Goal: Navigation & Orientation: Find specific page/section

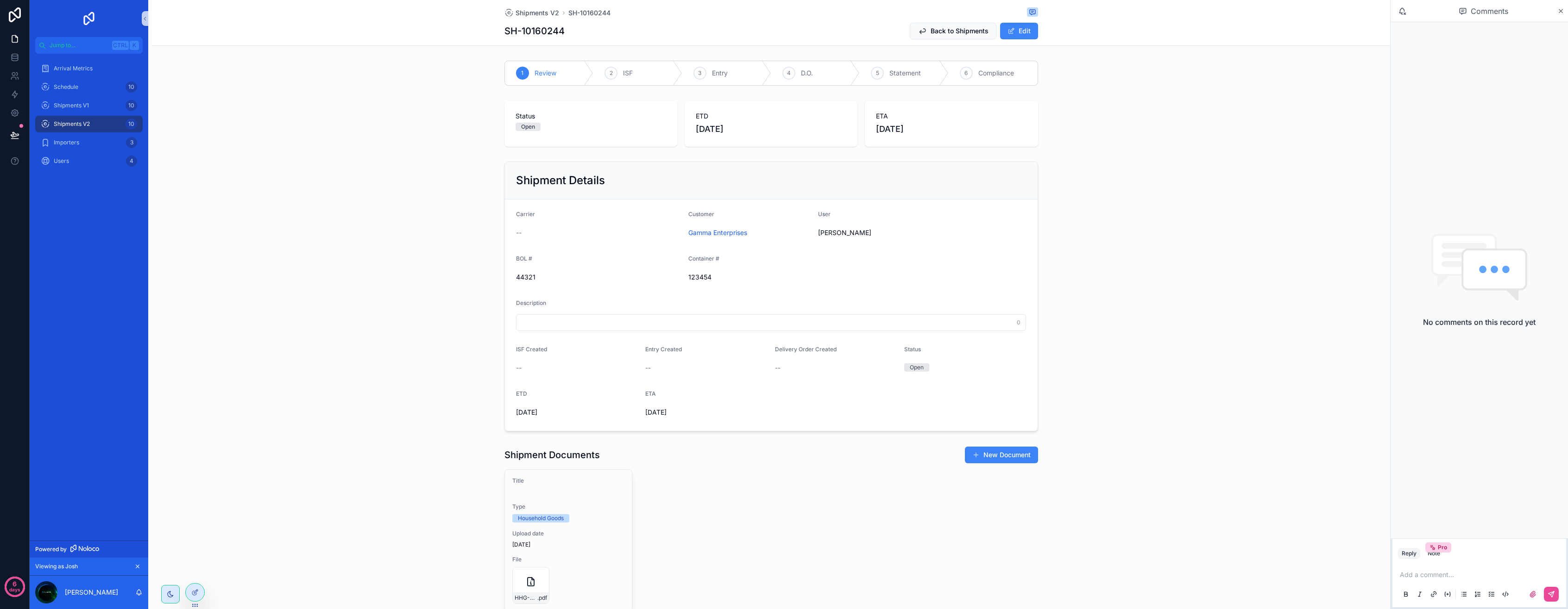
click at [569, 321] on input "text" at bounding box center [771, 322] width 509 height 13
click at [582, 301] on div "Description" at bounding box center [771, 305] width 511 height 11
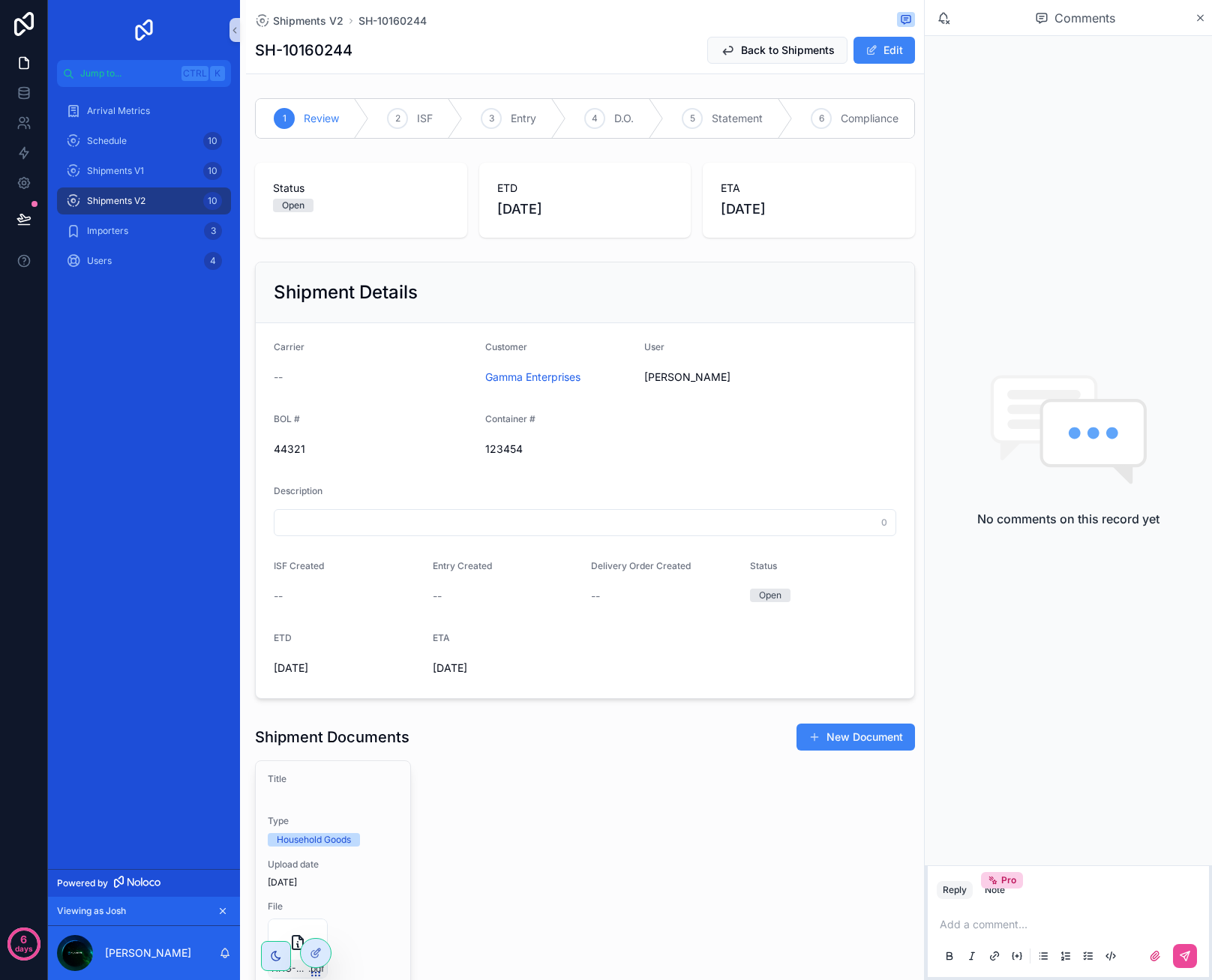
click at [109, 199] on span "Shipments V2" at bounding box center [115, 201] width 58 height 12
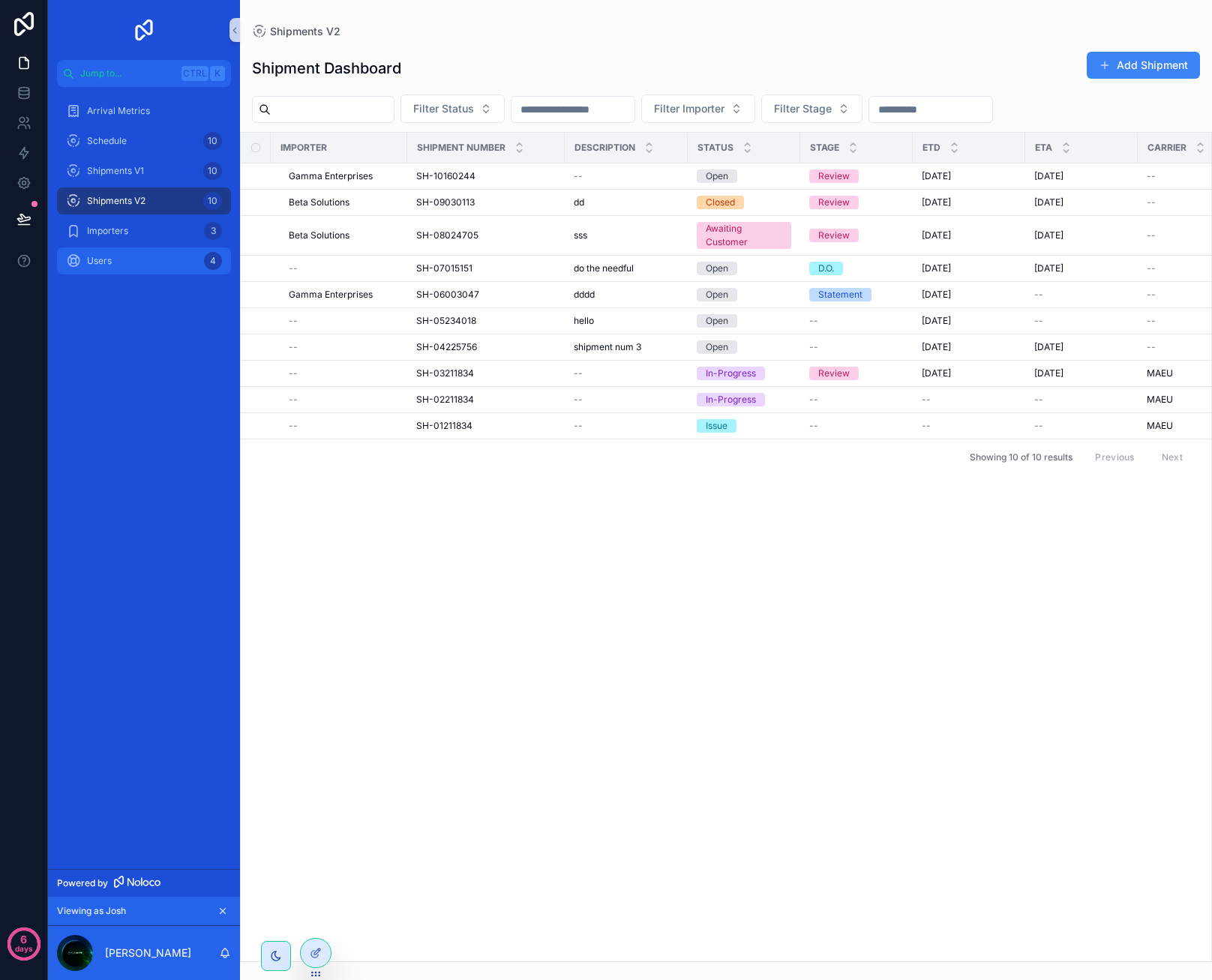
click at [108, 257] on span "Users" at bounding box center [99, 261] width 25 height 12
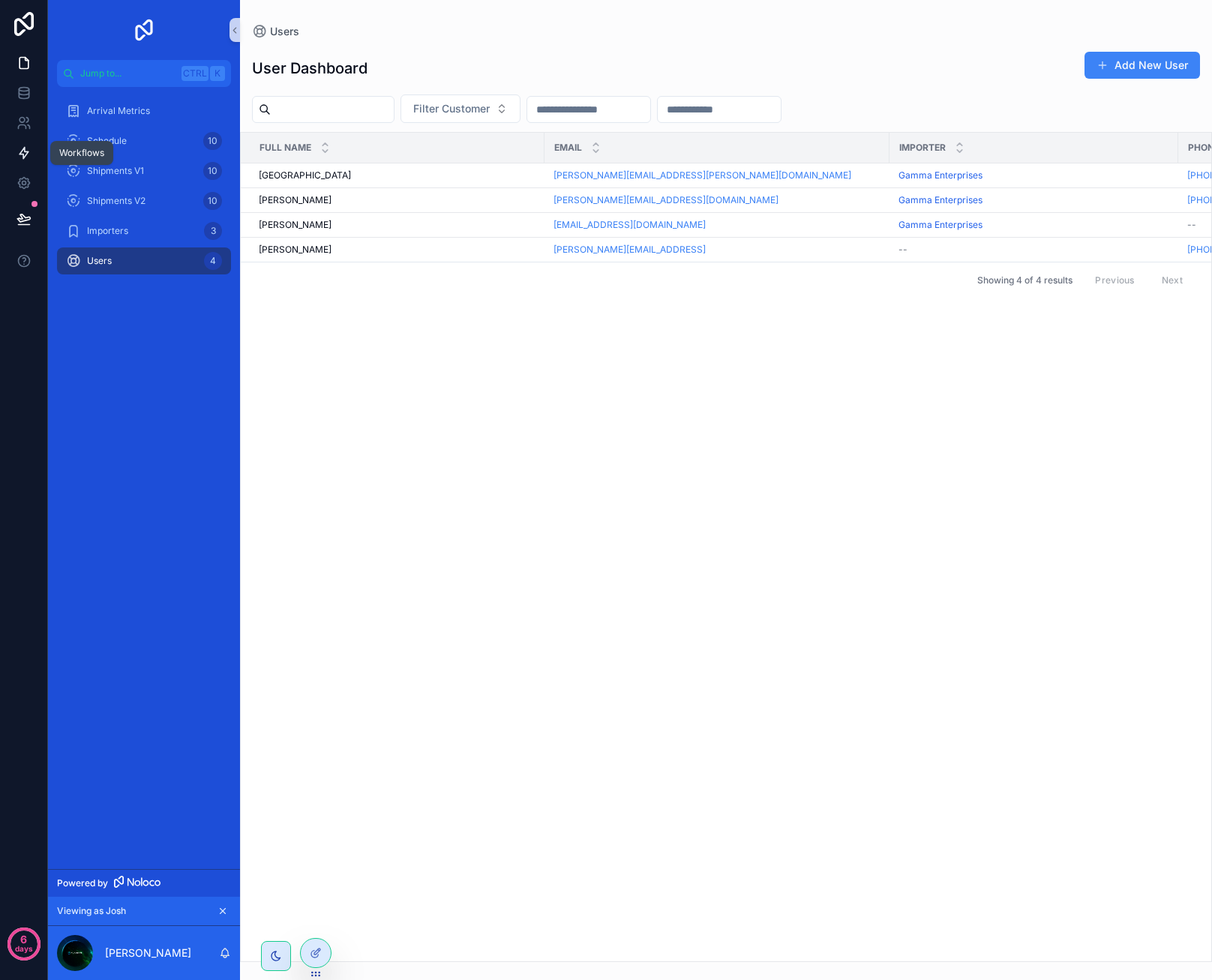
click at [29, 149] on icon at bounding box center [24, 153] width 15 height 15
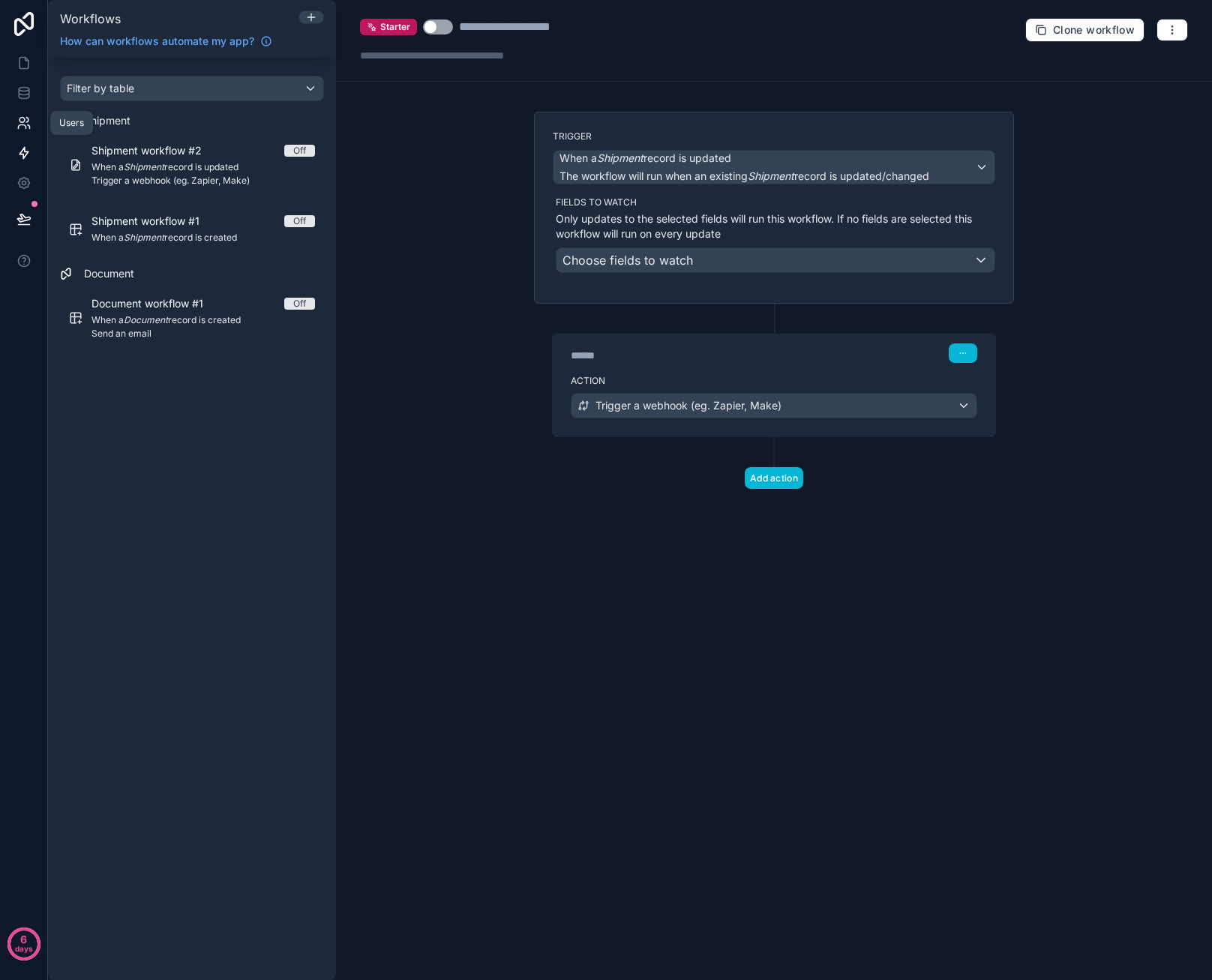
click at [14, 126] on link at bounding box center [24, 123] width 47 height 30
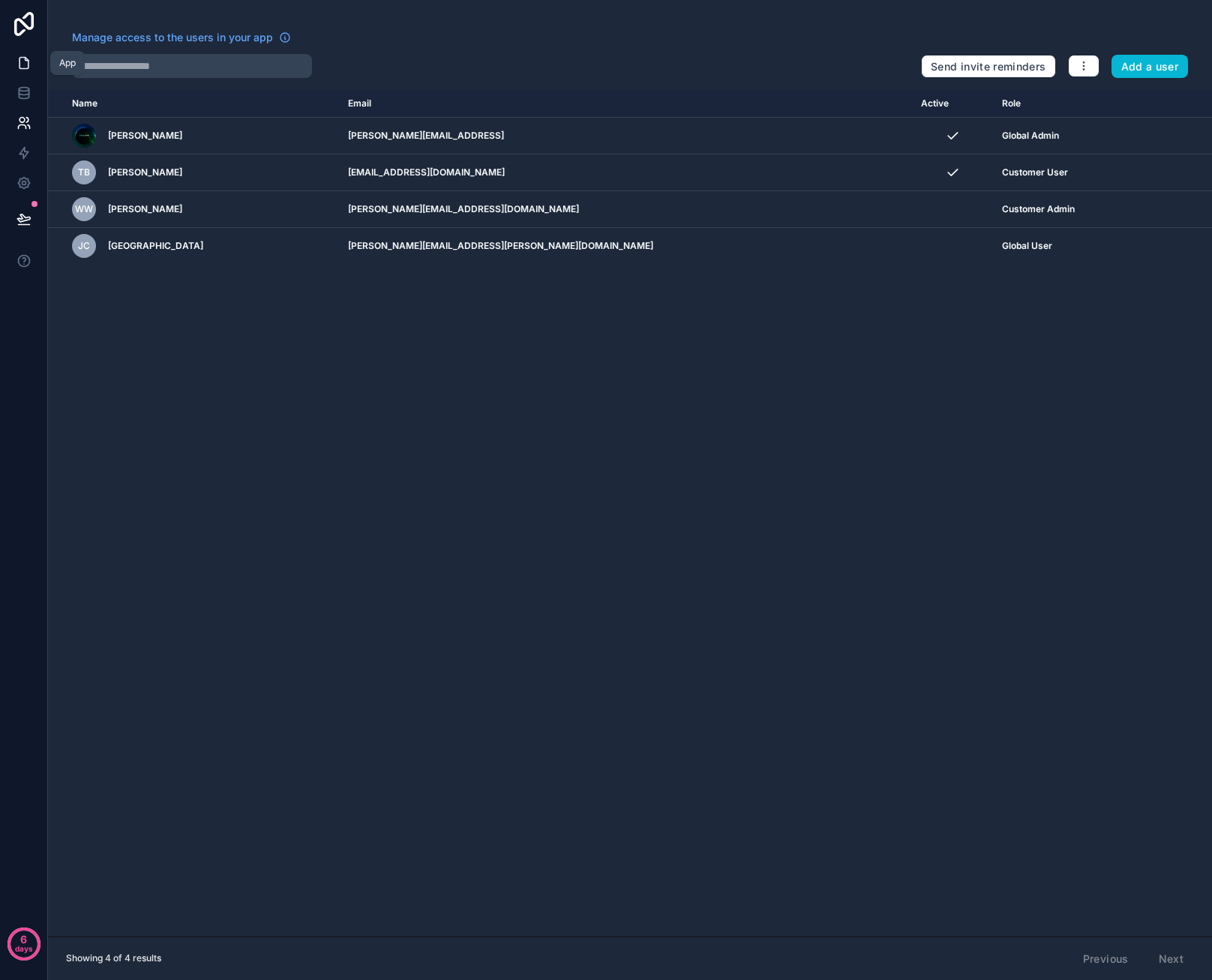
click at [27, 60] on icon at bounding box center [26, 59] width 3 height 3
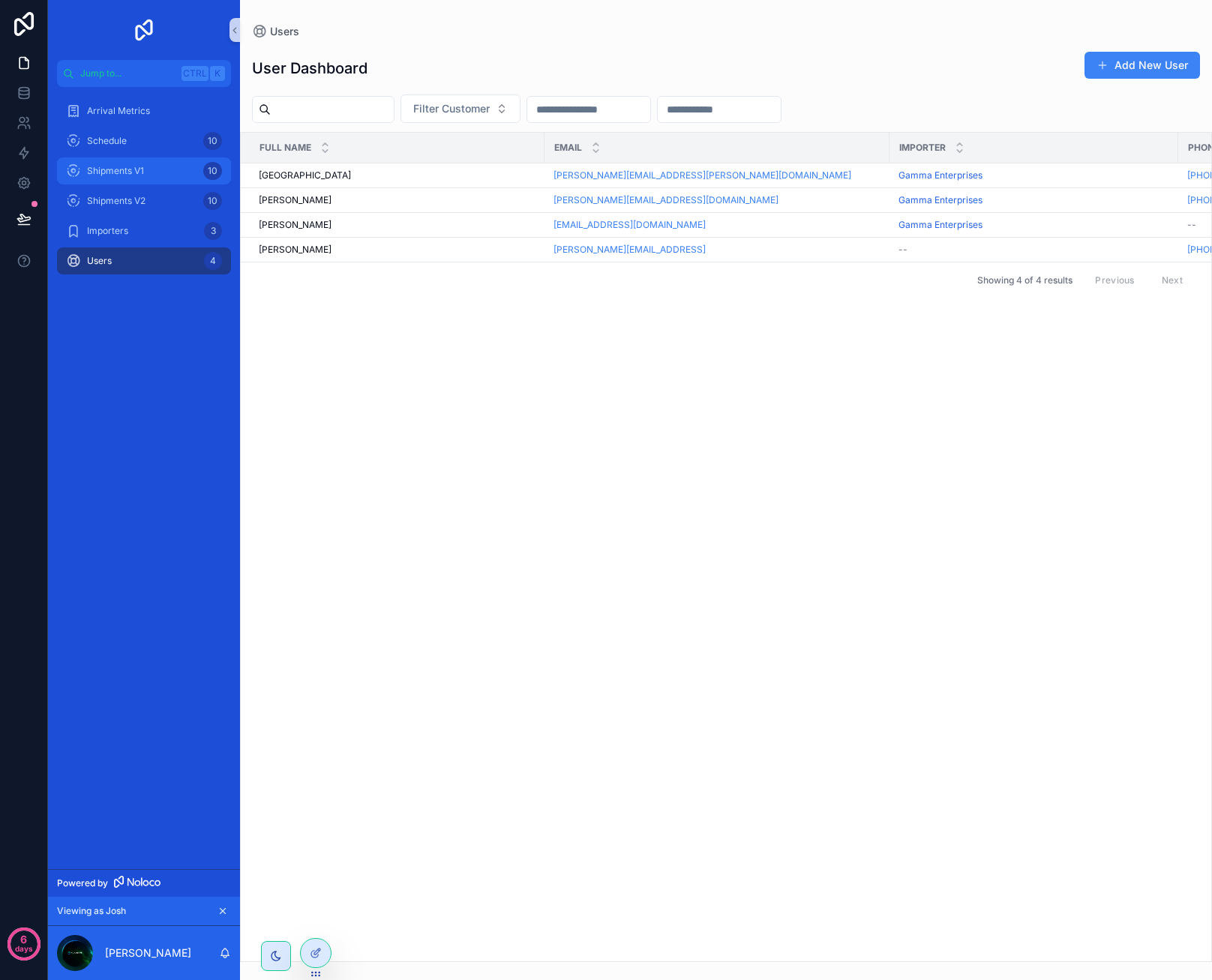
click at [108, 175] on span "Shipments V1" at bounding box center [115, 170] width 57 height 12
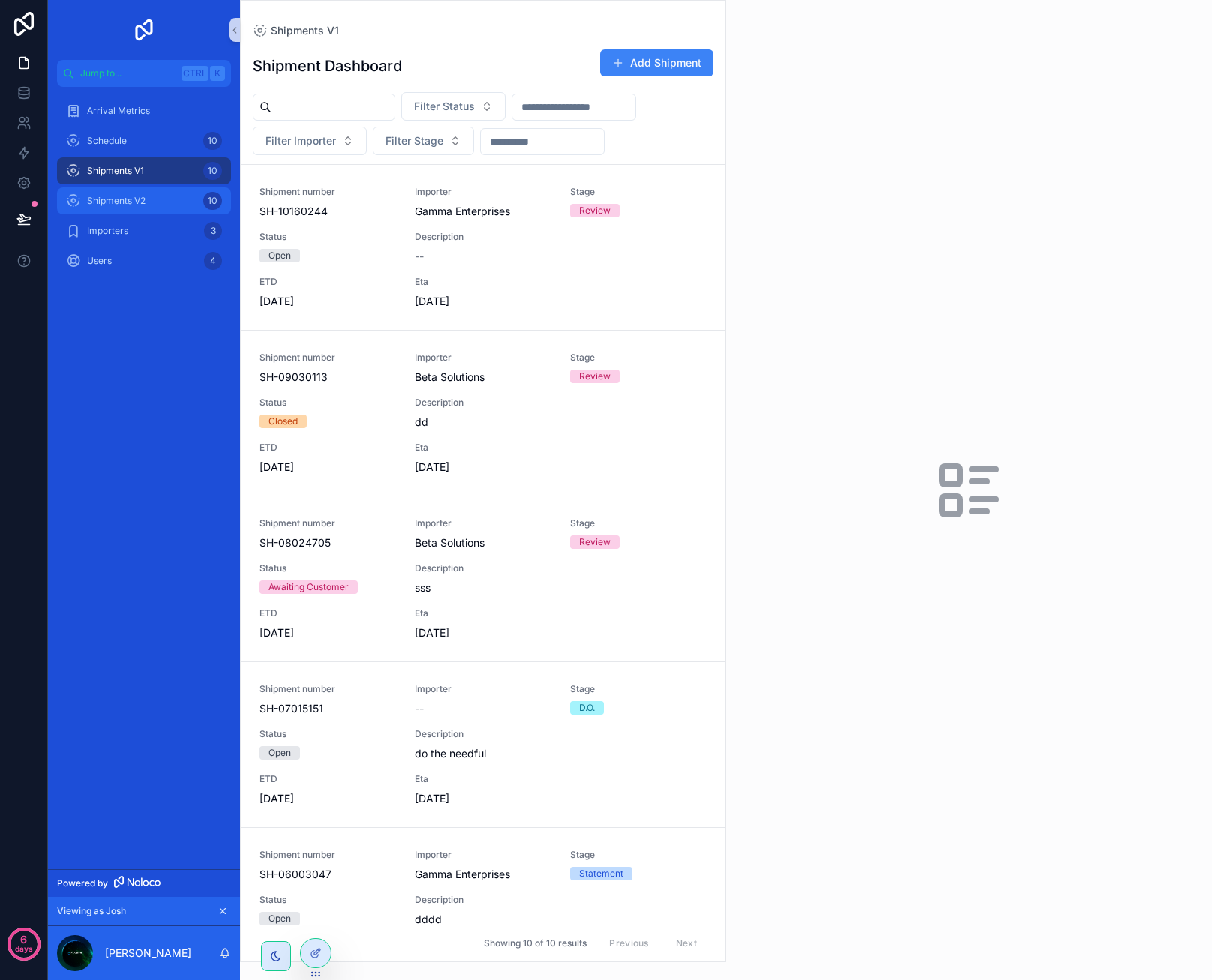
click at [119, 192] on div "Shipments V2 10" at bounding box center [144, 201] width 156 height 24
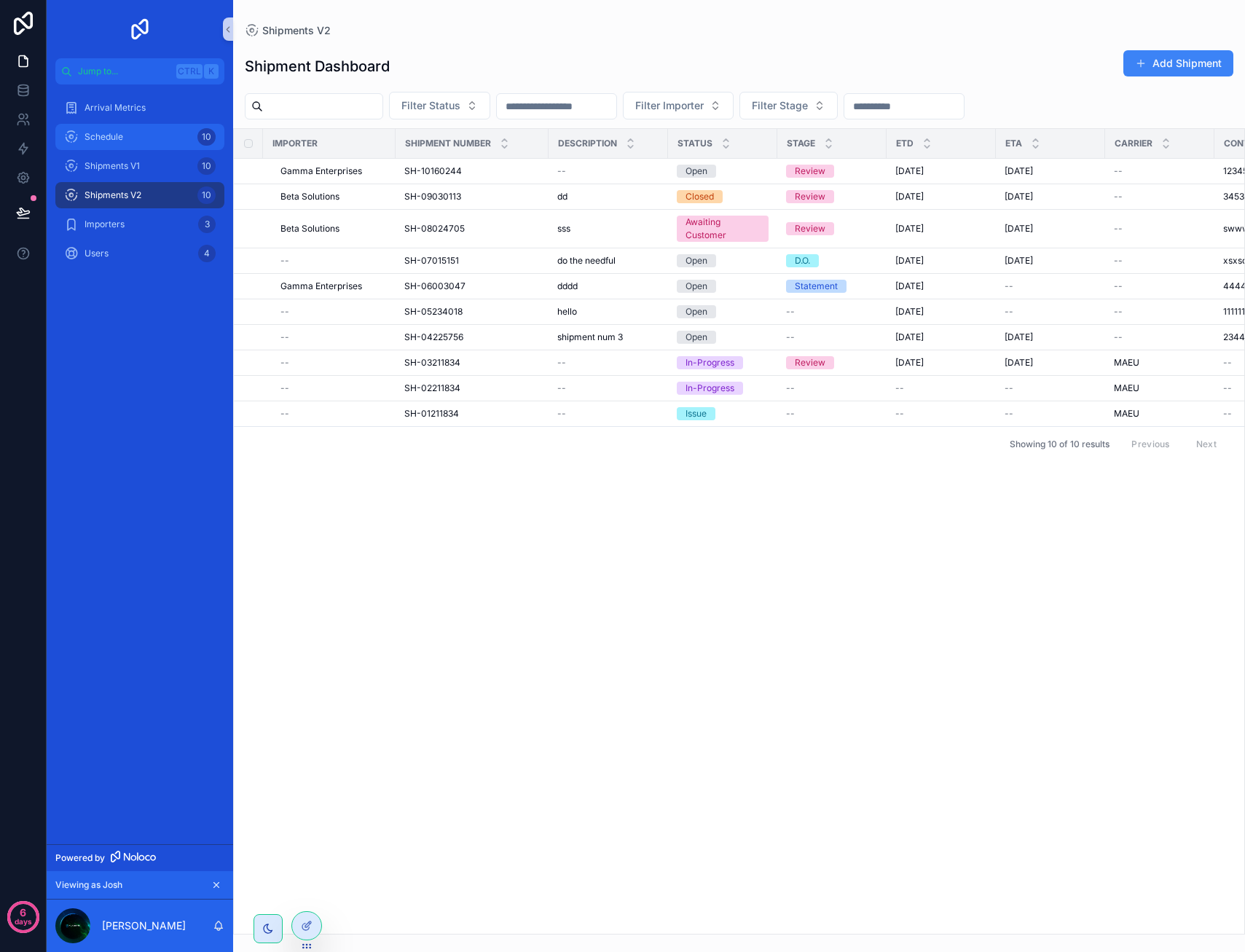
click at [151, 141] on div "Schedule 10" at bounding box center [140, 137] width 151 height 23
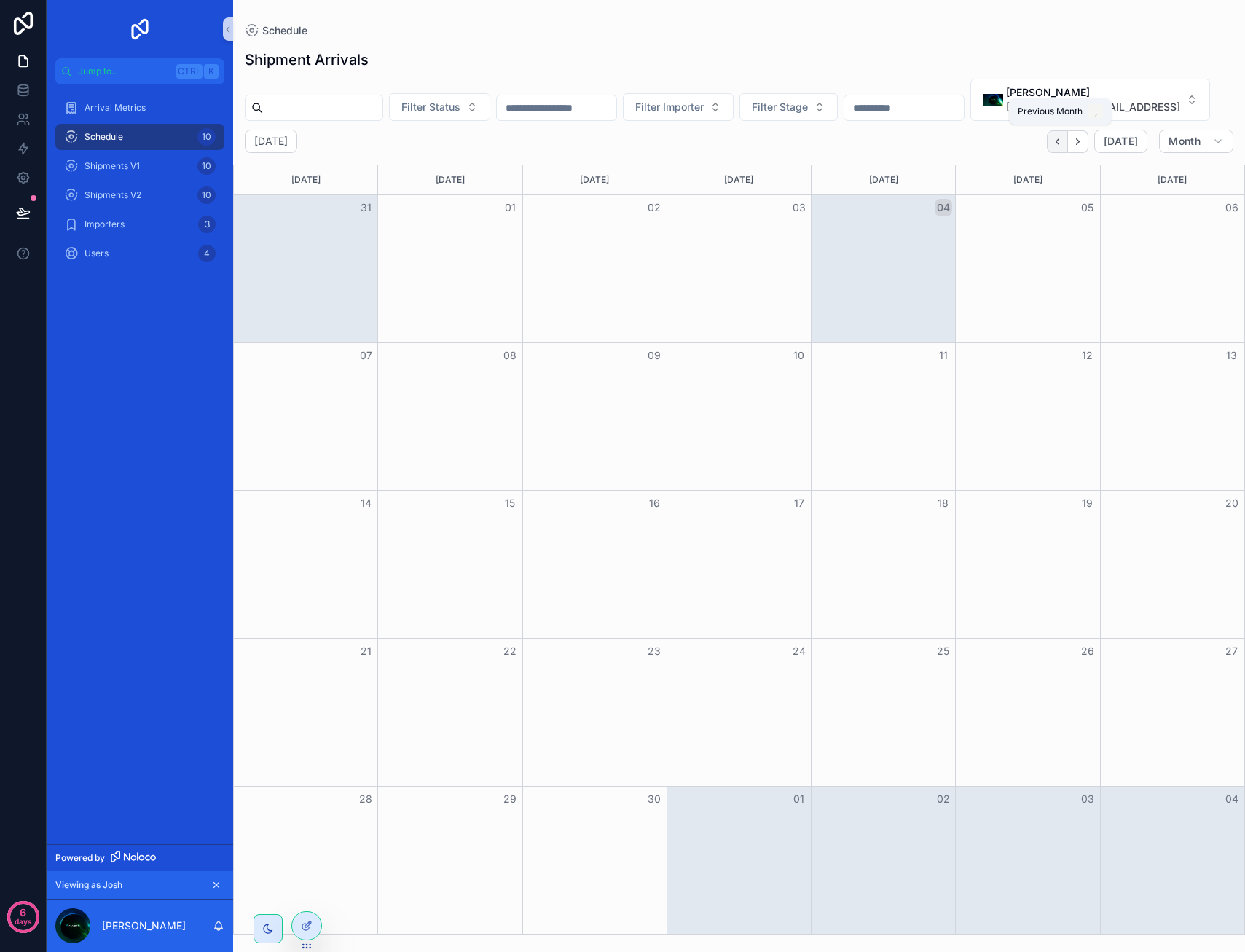
click at [1068, 138] on button "Back" at bounding box center [1057, 142] width 21 height 23
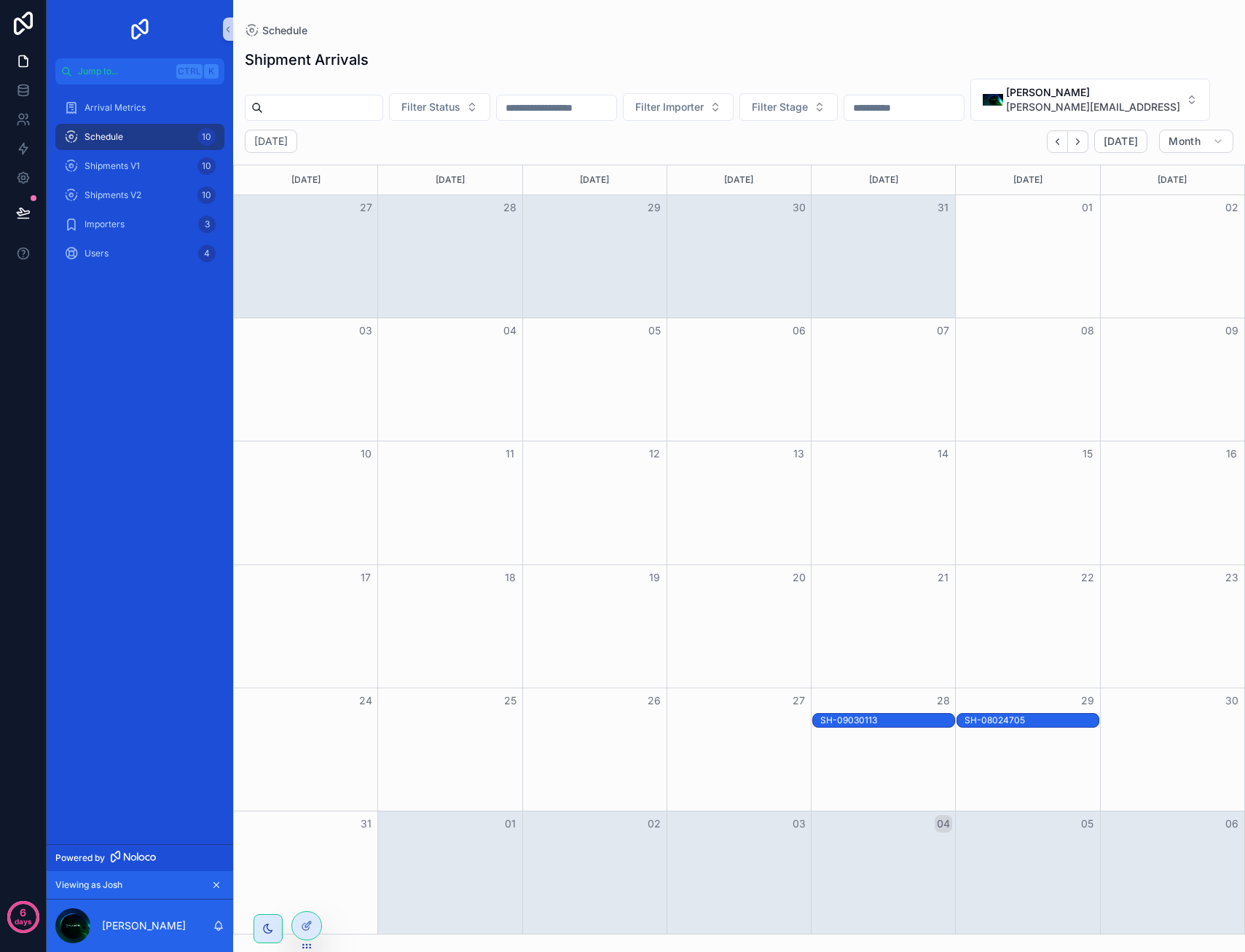
click at [984, 710] on div "29" at bounding box center [1027, 700] width 145 height 25
click at [990, 716] on div "SH-08024705" at bounding box center [1032, 720] width 134 height 11
